Goal: Information Seeking & Learning: Find specific fact

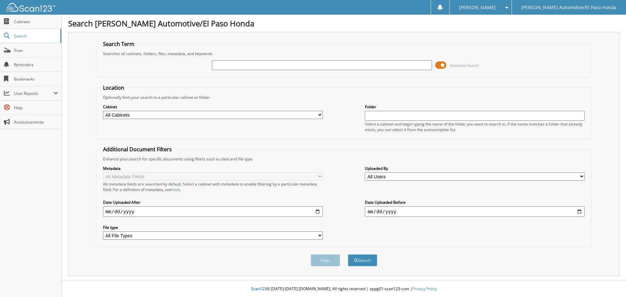
click at [234, 67] on input "text" at bounding box center [322, 65] width 220 height 10
type input "GL093061"
click at [372, 262] on button "Search" at bounding box center [362, 260] width 29 height 12
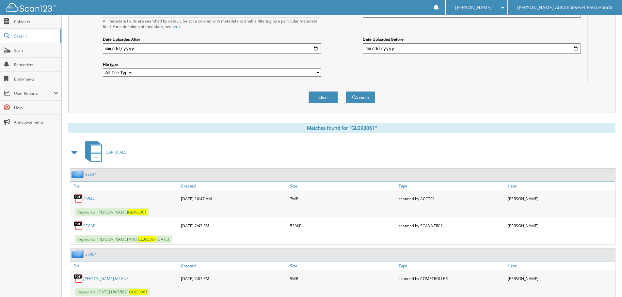
scroll to position [184, 0]
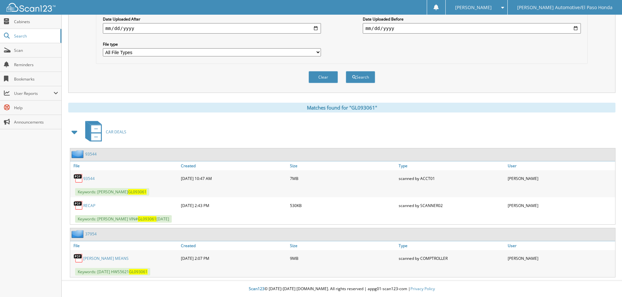
click at [90, 176] on link "93544" at bounding box center [88, 179] width 11 height 6
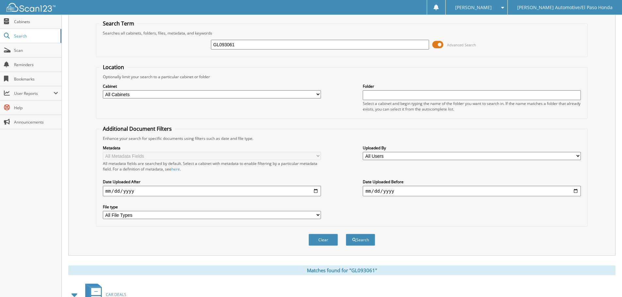
scroll to position [0, 0]
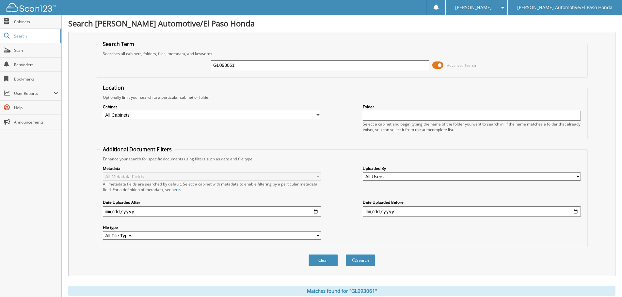
drag, startPoint x: 258, startPoint y: 65, endPoint x: 104, endPoint y: 59, distance: 154.1
click at [119, 55] on fieldset "Search Term Searches all cabinets, folders, files, metadata, and keywords GL093…" at bounding box center [341, 58] width 491 height 37
drag, startPoint x: 258, startPoint y: 62, endPoint x: 150, endPoint y: 66, distance: 107.4
click at [154, 62] on div "94966A Advanced Search" at bounding box center [342, 65] width 484 height 18
type input "94761"
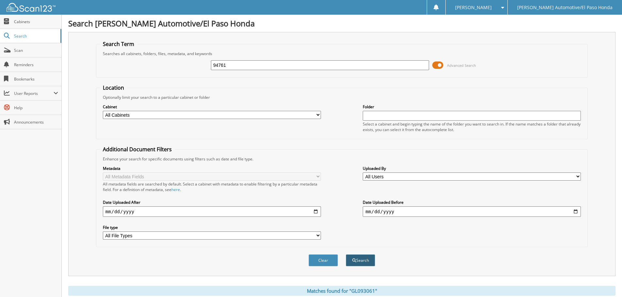
click at [361, 260] on button "Search" at bounding box center [360, 260] width 29 height 12
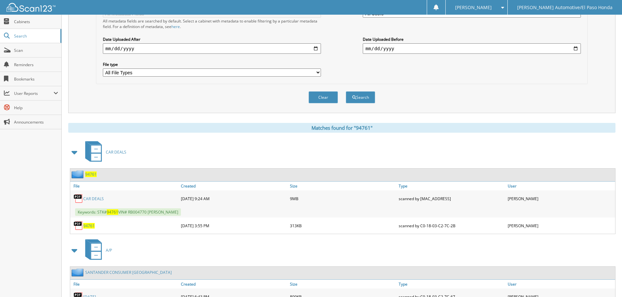
scroll to position [202, 0]
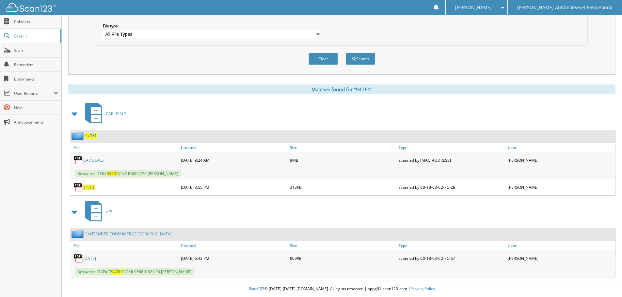
click at [170, 29] on div "File type All File Types PDF TXT" at bounding box center [212, 31] width 218 height 16
drag, startPoint x: 164, startPoint y: 32, endPoint x: -22, endPoint y: 18, distance: 186.2
click at [0, 18] on html "[PERSON_NAME] Settings Logout [PERSON_NAME] Automotive/El Paso Honda Close Cabi…" at bounding box center [311, 47] width 622 height 499
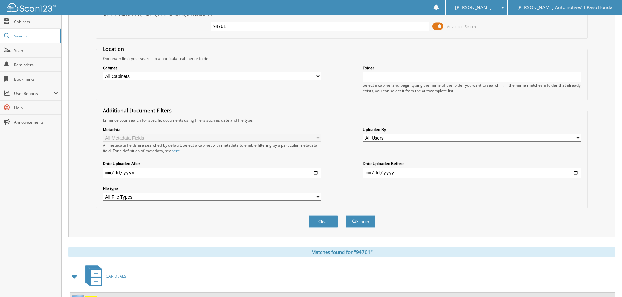
scroll to position [0, 0]
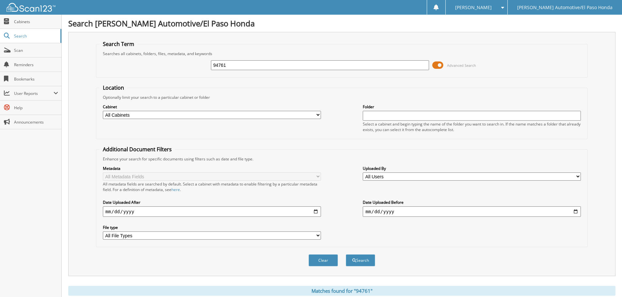
click at [435, 64] on span at bounding box center [437, 65] width 11 height 10
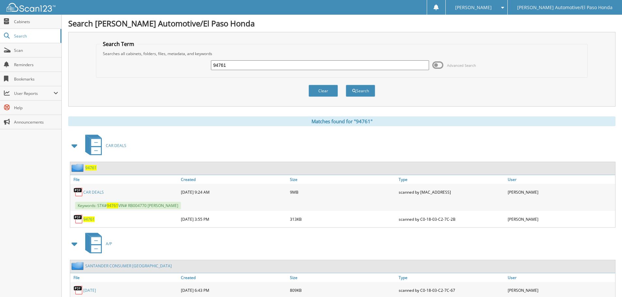
click at [300, 66] on input "94761" at bounding box center [320, 65] width 218 height 10
type input "94762"
click at [357, 93] on button "Search" at bounding box center [360, 91] width 29 height 12
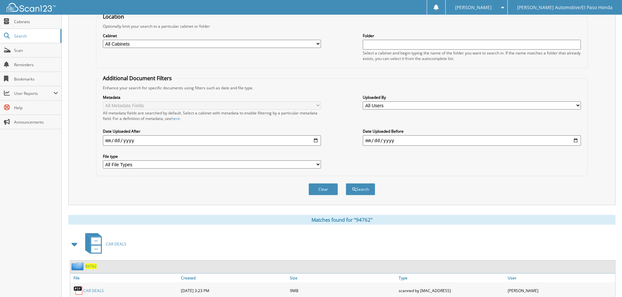
scroll to position [104, 0]
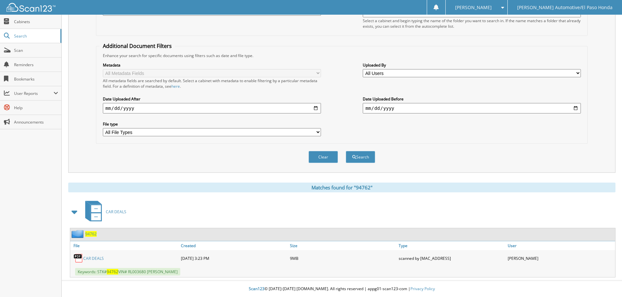
click at [97, 260] on link "CAR DEALS" at bounding box center [93, 259] width 21 height 6
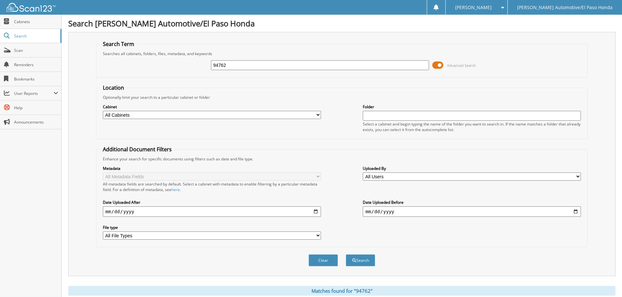
drag, startPoint x: 254, startPoint y: 64, endPoint x: 105, endPoint y: 53, distance: 148.5
click at [111, 57] on div "94762 Advanced Search" at bounding box center [342, 65] width 484 height 18
type input "51904A"
click at [360, 257] on button "Search" at bounding box center [360, 260] width 29 height 12
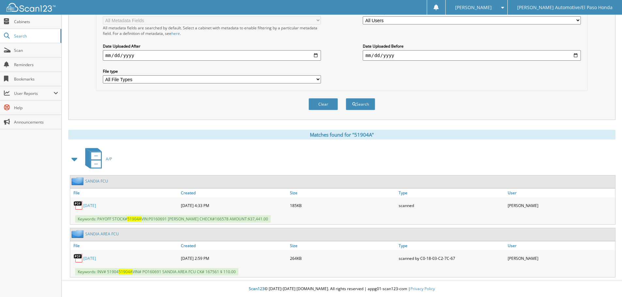
scroll to position [26, 0]
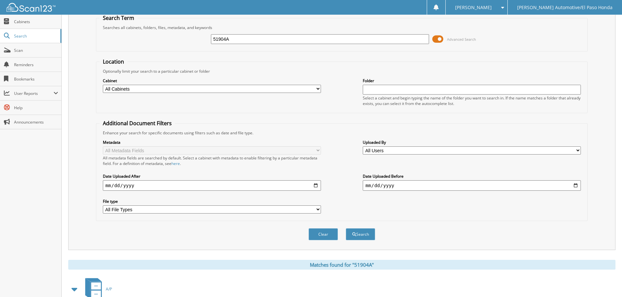
click at [253, 38] on input "51904A" at bounding box center [320, 39] width 218 height 10
type input "51904"
click at [366, 234] on button "Search" at bounding box center [360, 234] width 29 height 12
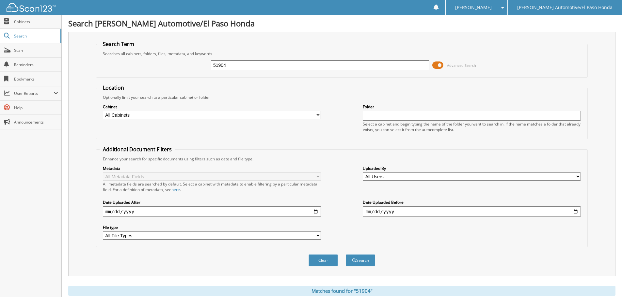
drag, startPoint x: 241, startPoint y: 69, endPoint x: 158, endPoint y: 62, distance: 83.8
click at [158, 62] on div "51904 Advanced Search" at bounding box center [342, 65] width 484 height 18
type input "jessica ortiz"
click at [361, 257] on button "Search" at bounding box center [360, 260] width 29 height 12
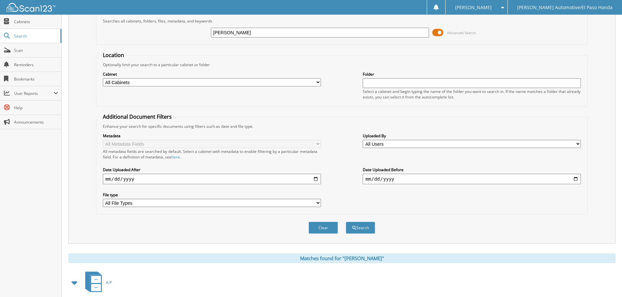
scroll to position [196, 0]
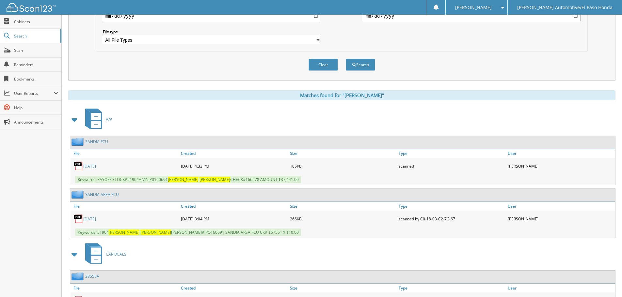
click at [96, 218] on link "08/11/2025" at bounding box center [89, 219] width 13 height 6
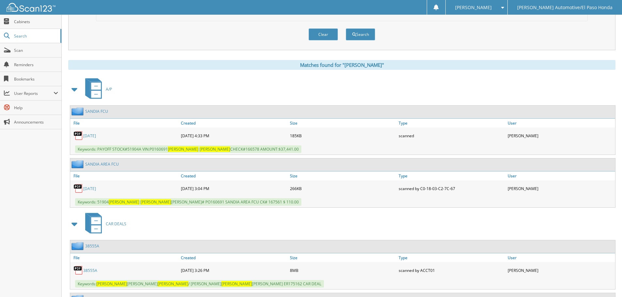
scroll to position [291, 0]
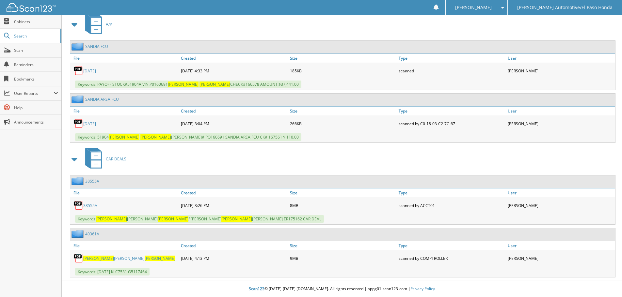
click at [89, 202] on div "38555A" at bounding box center [124, 205] width 109 height 13
click at [89, 206] on link "38555A" at bounding box center [90, 206] width 14 height 6
click at [92, 207] on link "38555A" at bounding box center [90, 206] width 14 height 6
click at [93, 206] on link "38555A" at bounding box center [90, 206] width 14 height 6
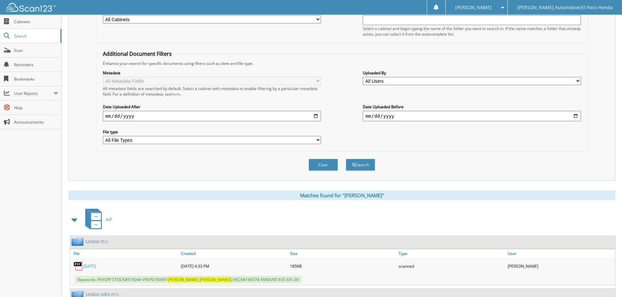
scroll to position [0, 0]
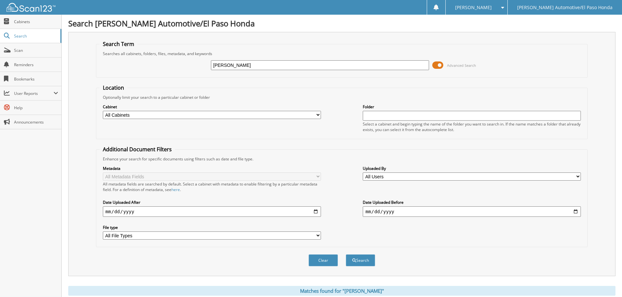
drag, startPoint x: 251, startPoint y: 62, endPoint x: 180, endPoint y: 61, distance: 71.1
click at [180, 61] on div "jessica ortiz Advanced Search" at bounding box center [342, 65] width 484 height 18
click at [270, 63] on input "text" at bounding box center [320, 65] width 218 height 10
type input "52050A"
click at [358, 255] on button "Search" at bounding box center [360, 260] width 29 height 12
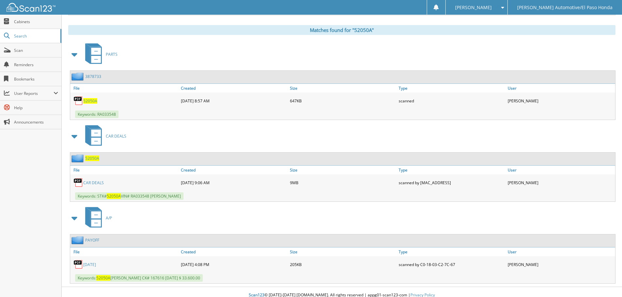
scroll to position [268, 0]
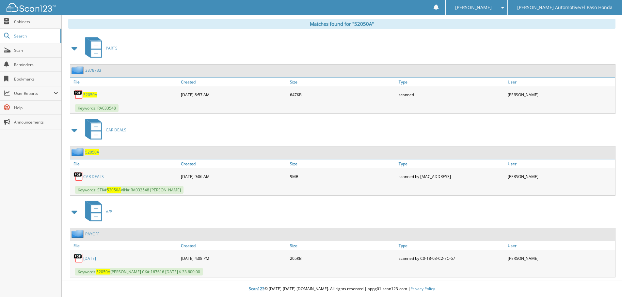
click at [89, 94] on span "52050A" at bounding box center [90, 95] width 14 height 6
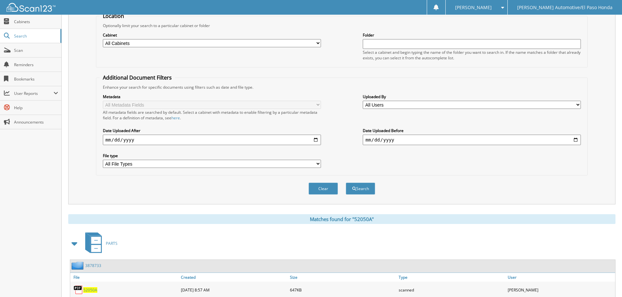
scroll to position [0, 0]
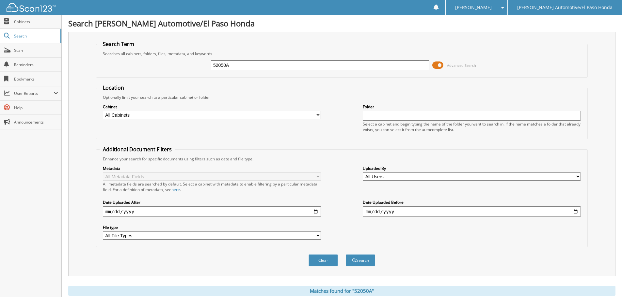
drag, startPoint x: 256, startPoint y: 67, endPoint x: 124, endPoint y: 57, distance: 132.5
click at [124, 57] on div "52050A Advanced Search" at bounding box center [342, 65] width 484 height 18
type input "E"
type input "RA03354"
click at [359, 261] on button "Search" at bounding box center [360, 260] width 29 height 12
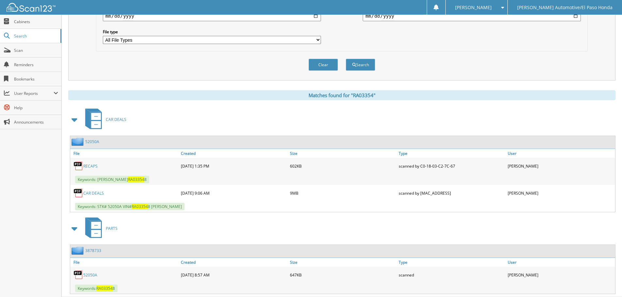
scroll to position [213, 0]
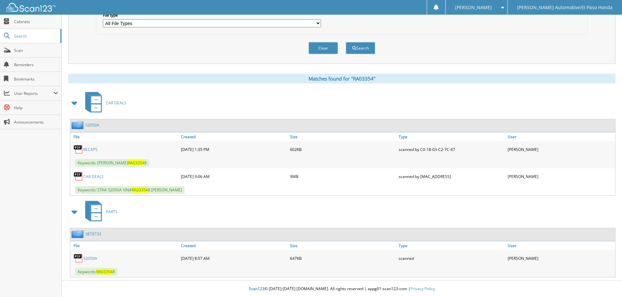
click at [99, 175] on link "CAR DEALS" at bounding box center [93, 177] width 21 height 6
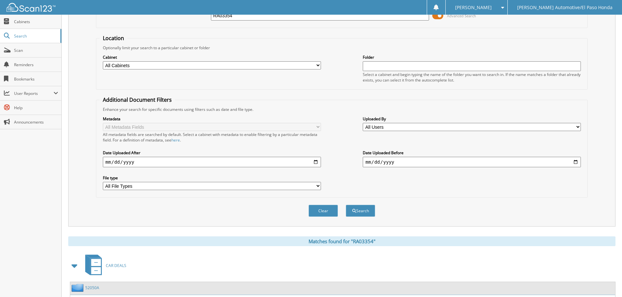
scroll to position [0, 0]
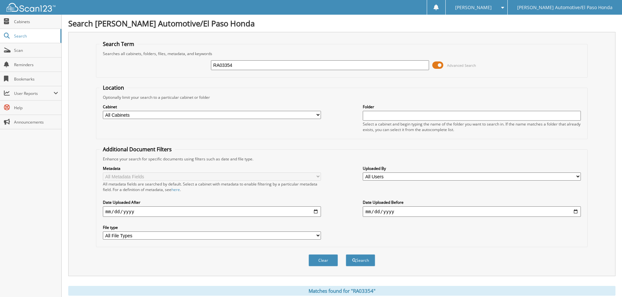
drag, startPoint x: 258, startPoint y: 68, endPoint x: 63, endPoint y: 44, distance: 196.2
click at [63, 44] on div "Search [PERSON_NAME] Automotive/El Paso Honda Search Term Searches all cabinets…" at bounding box center [342, 255] width 560 height 510
type input "RA033548"
click at [362, 265] on button "Search" at bounding box center [360, 260] width 29 height 12
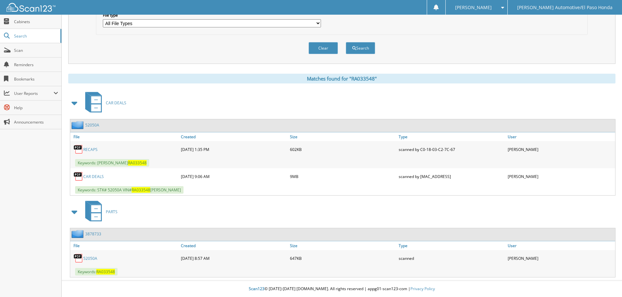
click at [95, 257] on link "52050A" at bounding box center [90, 259] width 14 height 6
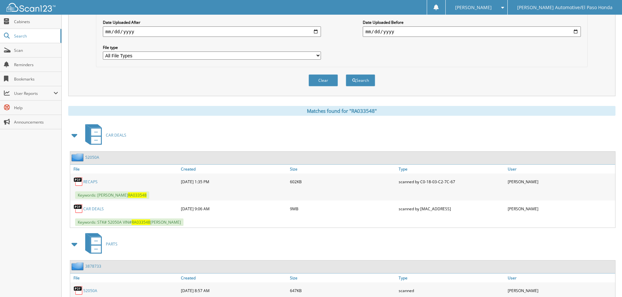
scroll to position [17, 0]
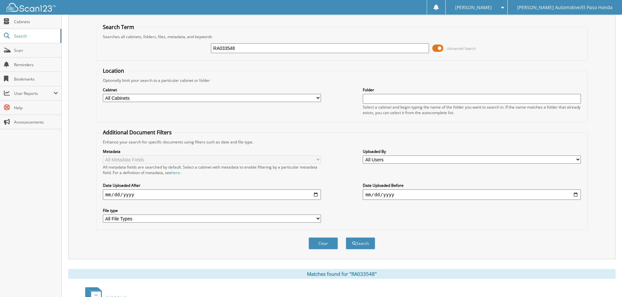
drag, startPoint x: 238, startPoint y: 48, endPoint x: 84, endPoint y: 31, distance: 154.7
click at [87, 32] on div "Search Term Searches all cabinets, folders, files, metadata, and keywords RA033…" at bounding box center [341, 137] width 547 height 244
type input "52050"
click at [366, 240] on button "Search" at bounding box center [360, 244] width 29 height 12
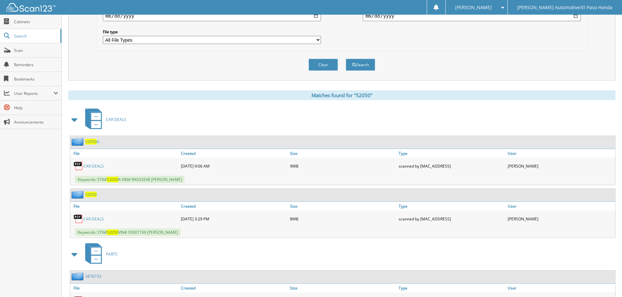
scroll to position [228, 0]
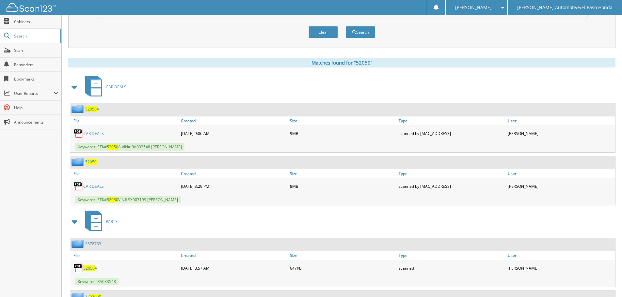
click at [99, 184] on link "CAR DEALS" at bounding box center [93, 187] width 21 height 6
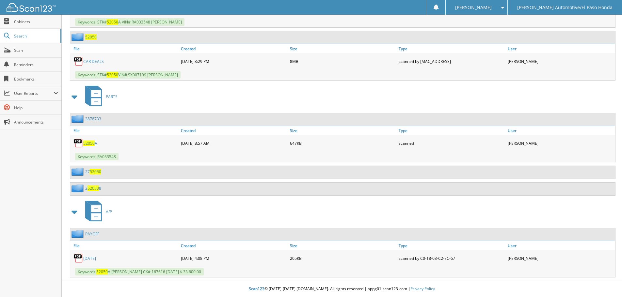
scroll to position [321, 0]
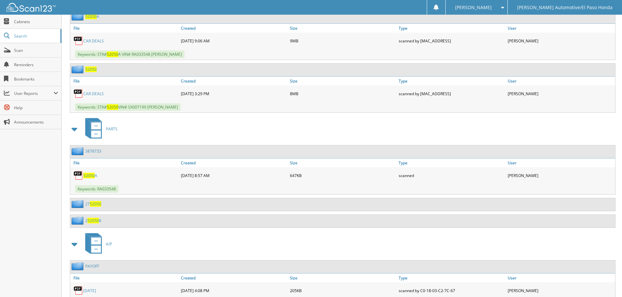
click at [91, 177] on span "52050" at bounding box center [88, 176] width 11 height 6
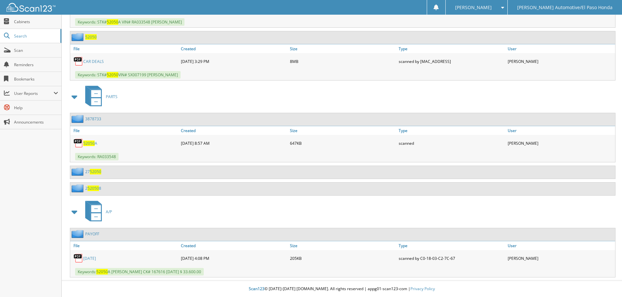
click at [94, 234] on link "PAYOFF" at bounding box center [92, 234] width 14 height 6
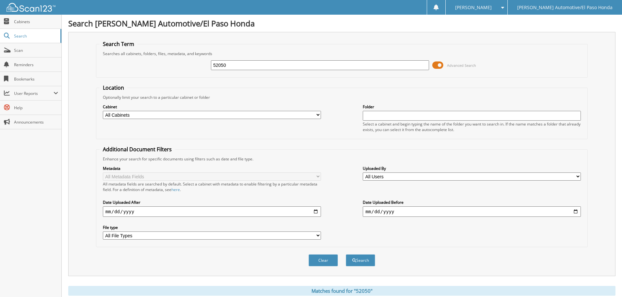
scroll to position [228, 0]
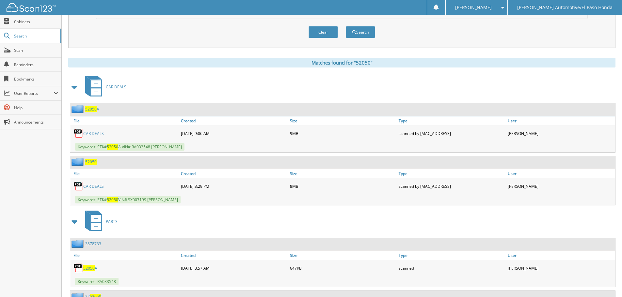
click at [89, 164] on span "52050" at bounding box center [90, 162] width 11 height 6
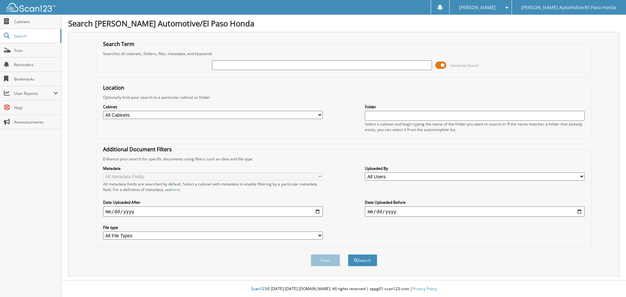
click at [235, 67] on input "text" at bounding box center [322, 65] width 220 height 10
type input "FG384873"
click at [365, 260] on button "Search" at bounding box center [362, 260] width 29 height 12
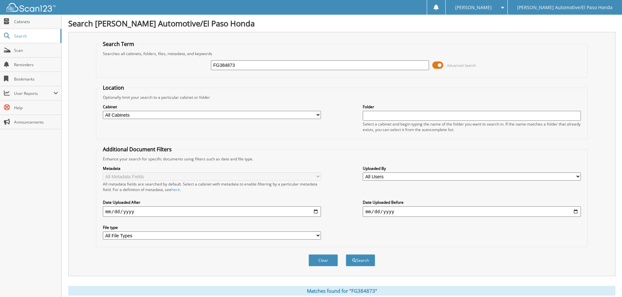
scroll to position [104, 0]
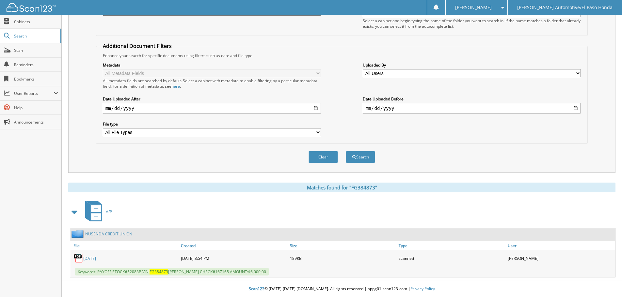
click at [95, 260] on link "[DATE]" at bounding box center [89, 259] width 13 height 6
click at [118, 235] on link "NUSENDA CREDIT UNION" at bounding box center [108, 234] width 47 height 6
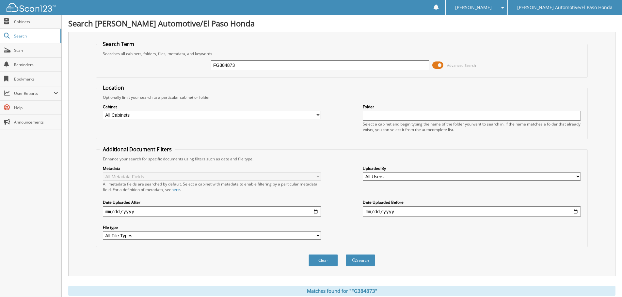
click at [250, 62] on input "FG384873" at bounding box center [320, 65] width 218 height 10
drag, startPoint x: 250, startPoint y: 62, endPoint x: 129, endPoint y: 60, distance: 121.4
click at [129, 60] on div "FG384873 Advanced Search" at bounding box center [342, 65] width 484 height 18
type input "52083B"
click at [361, 259] on button "Search" at bounding box center [360, 260] width 29 height 12
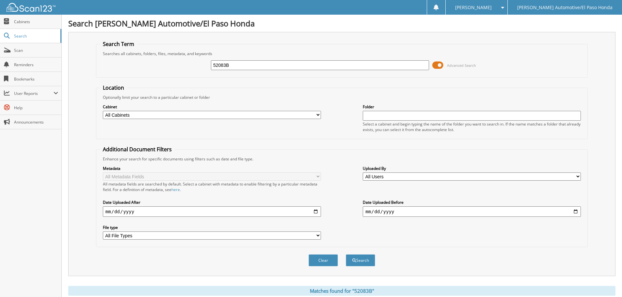
drag, startPoint x: 259, startPoint y: 67, endPoint x: 108, endPoint y: 67, distance: 151.1
click at [108, 67] on div "52083B Advanced Search" at bounding box center [342, 65] width 484 height 18
type input "[PERSON_NAME]"
click at [365, 262] on button "Search" at bounding box center [360, 260] width 29 height 12
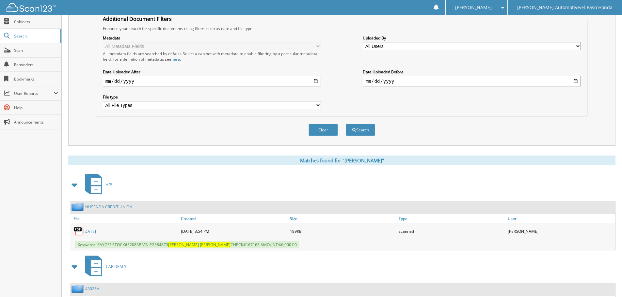
scroll to position [186, 0]
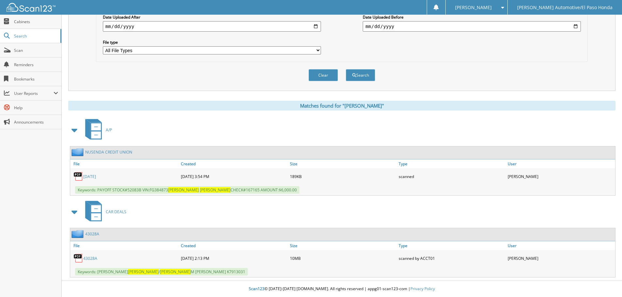
click at [95, 260] on link "43028A" at bounding box center [90, 259] width 14 height 6
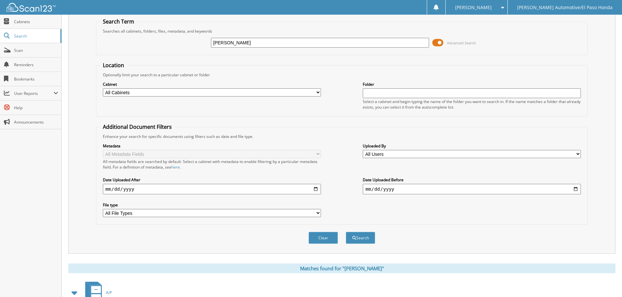
drag, startPoint x: 264, startPoint y: 41, endPoint x: 127, endPoint y: 40, distance: 136.4
click at [128, 41] on div "BLANCA AVALOS Advanced Search" at bounding box center [342, 43] width 484 height 18
click at [246, 40] on input "text" at bounding box center [320, 43] width 218 height 10
type input "RH305961"
click at [367, 239] on button "Search" at bounding box center [360, 238] width 29 height 12
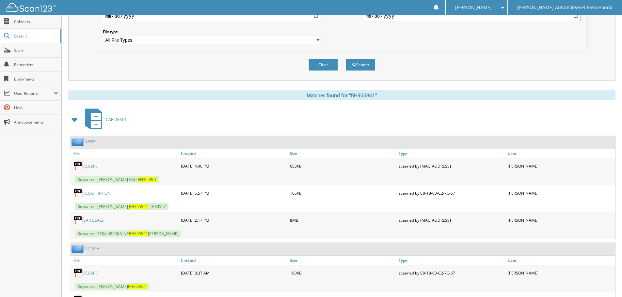
scroll to position [261, 0]
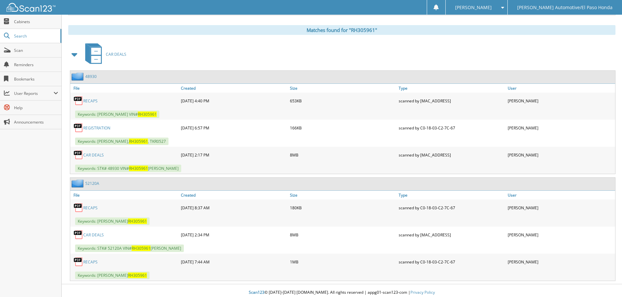
click at [90, 157] on link "CAR DEALS" at bounding box center [93, 155] width 21 height 6
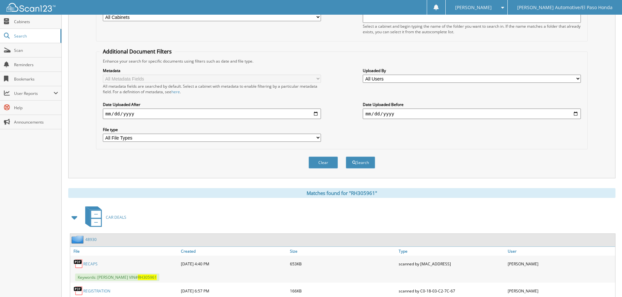
scroll to position [0, 0]
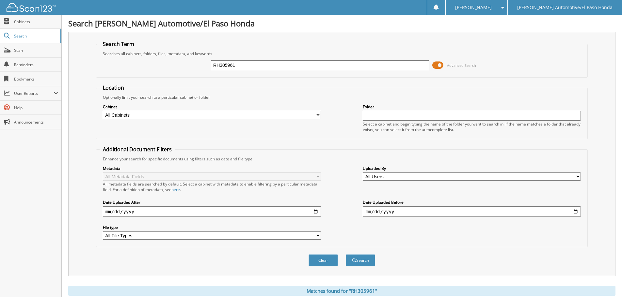
drag, startPoint x: 246, startPoint y: 63, endPoint x: 190, endPoint y: 69, distance: 56.7
click at [190, 69] on div "RH305961 Advanced Search" at bounding box center [342, 65] width 484 height 18
click at [229, 67] on input "text" at bounding box center [320, 65] width 218 height 10
type input "KB065276"
click at [371, 262] on button "Search" at bounding box center [360, 260] width 29 height 12
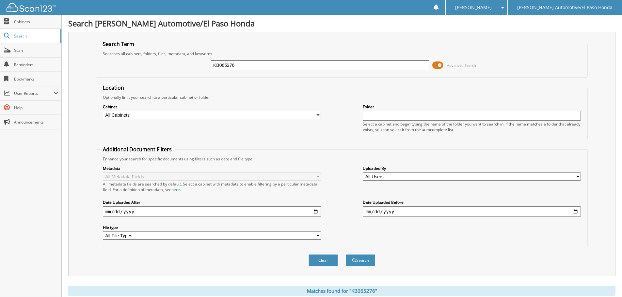
click at [442, 68] on span at bounding box center [437, 65] width 11 height 10
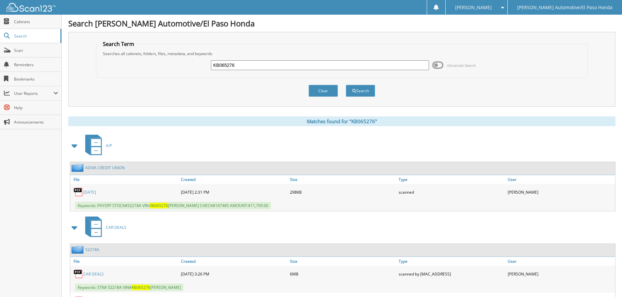
drag, startPoint x: 244, startPoint y: 70, endPoint x: 197, endPoint y: 68, distance: 46.7
click at [197, 68] on div "KB065276 Advanced Search" at bounding box center [342, 65] width 484 height 18
click at [238, 66] on input "text" at bounding box center [320, 65] width 218 height 10
click at [269, 67] on input "TRISTAN" at bounding box center [320, 65] width 218 height 10
type input "[PERSON_NAME]"
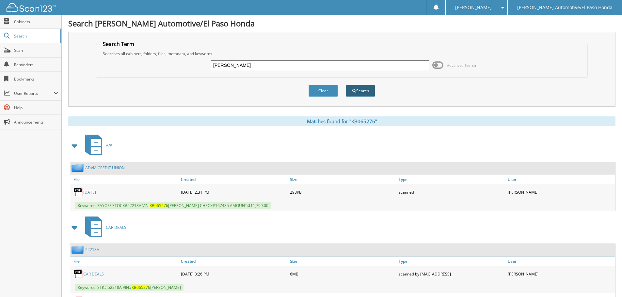
click at [371, 92] on button "Search" at bounding box center [360, 91] width 29 height 12
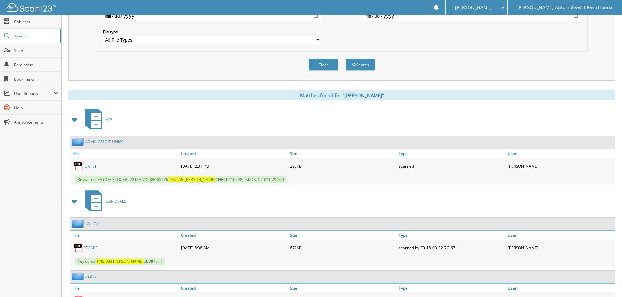
scroll to position [261, 0]
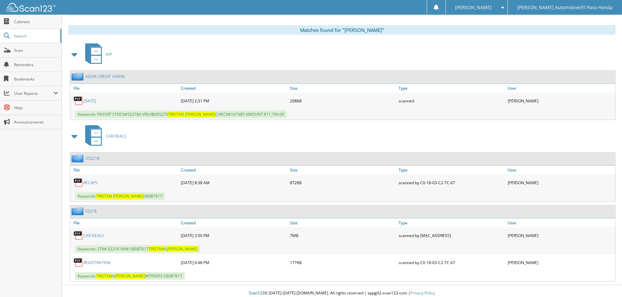
click at [96, 161] on link "O52218" at bounding box center [92, 159] width 14 height 6
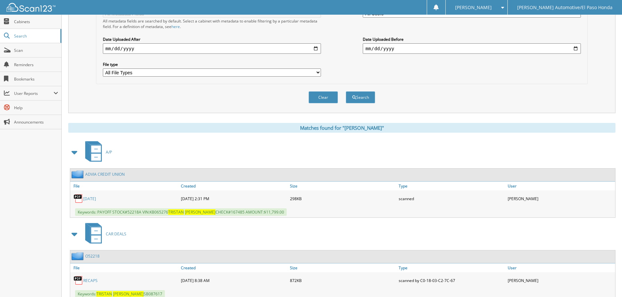
scroll to position [266, 0]
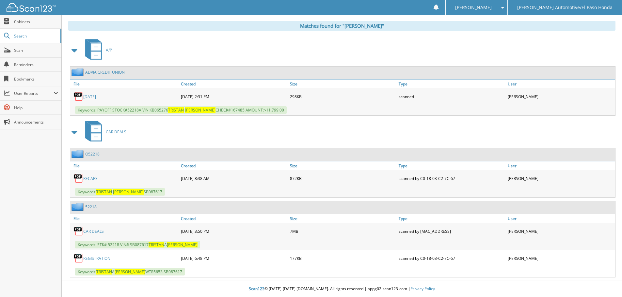
click at [115, 130] on span "CAR DEALS" at bounding box center [116, 132] width 21 height 6
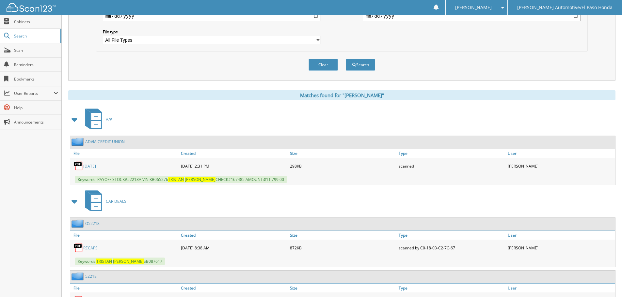
scroll to position [266, 0]
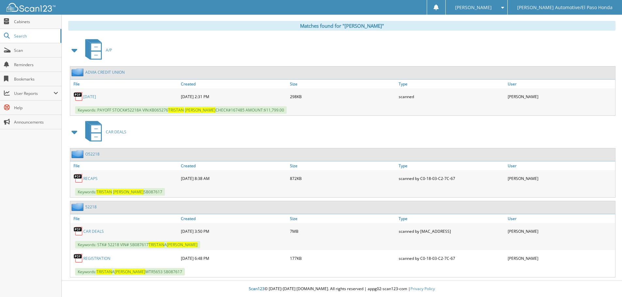
click at [93, 230] on link "CAR DEALS" at bounding box center [93, 232] width 21 height 6
click at [99, 231] on link "CAR DEALS" at bounding box center [93, 232] width 21 height 6
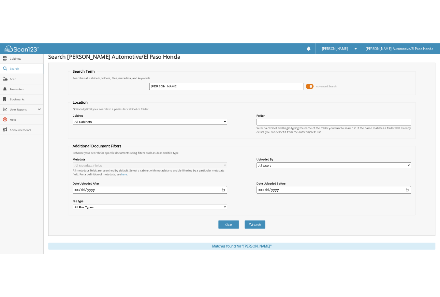
scroll to position [0, 0]
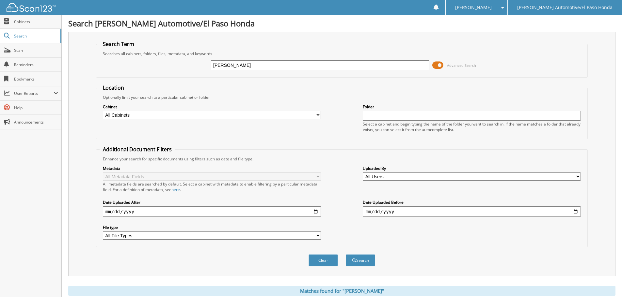
drag, startPoint x: 265, startPoint y: 59, endPoint x: 77, endPoint y: 65, distance: 188.0
click at [77, 65] on div "Search Term Searches all cabinets, folders, files, metadata, and keywords [PERS…" at bounding box center [341, 154] width 547 height 244
drag, startPoint x: 267, startPoint y: 55, endPoint x: 227, endPoint y: 73, distance: 43.7
click at [227, 73] on fieldset "Search Term Searches all cabinets, folders, files, metadata, and keywords [PERS…" at bounding box center [341, 58] width 491 height 37
drag, startPoint x: 274, startPoint y: 65, endPoint x: 47, endPoint y: 54, distance: 226.7
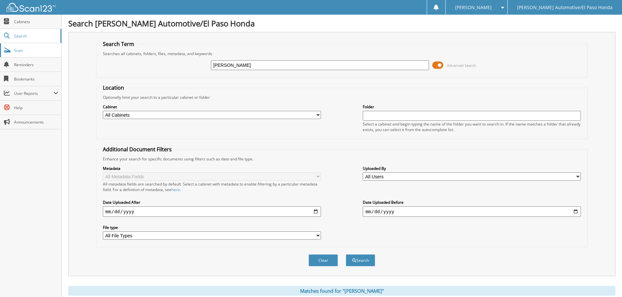
click at [48, 54] on body "[PERSON_NAME] Settings Logout [PERSON_NAME] Automotive/El Paso Honda Close Cabi…" at bounding box center [311, 281] width 622 height 562
